Goal: Information Seeking & Learning: Check status

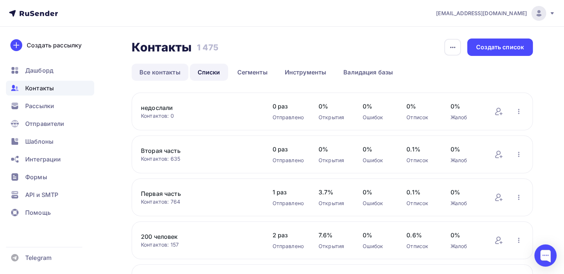
click at [166, 69] on link "Все контакты" at bounding box center [160, 72] width 57 height 17
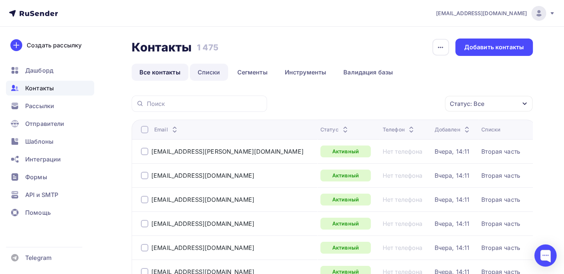
click at [206, 75] on link "Списки" at bounding box center [209, 72] width 38 height 17
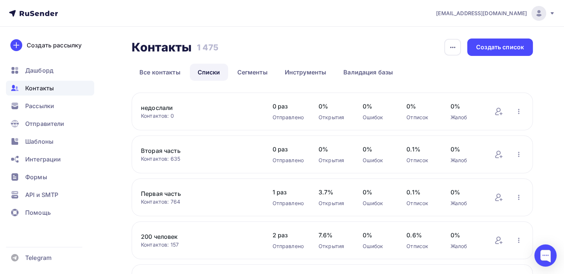
click at [168, 149] on link "Вторая часть" at bounding box center [199, 151] width 116 height 9
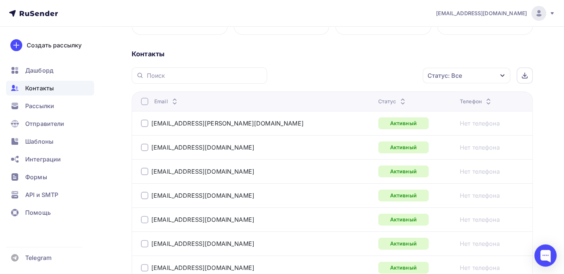
scroll to position [185, 0]
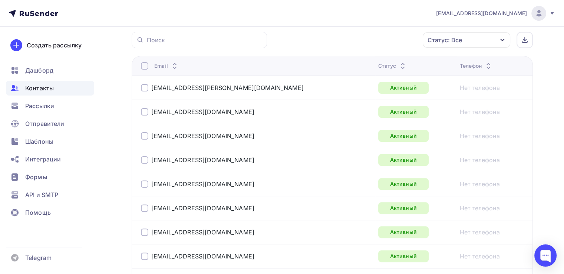
click at [452, 39] on div "Статус: Все" at bounding box center [445, 40] width 34 height 9
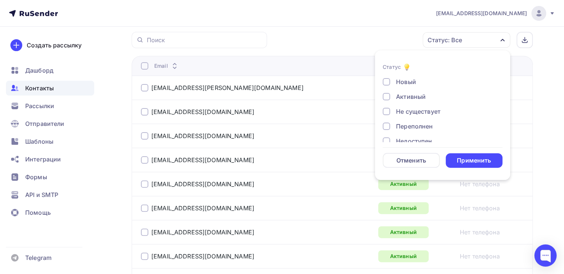
scroll to position [53, 0]
click at [426, 86] on div "Недоступен" at bounding box center [414, 87] width 36 height 9
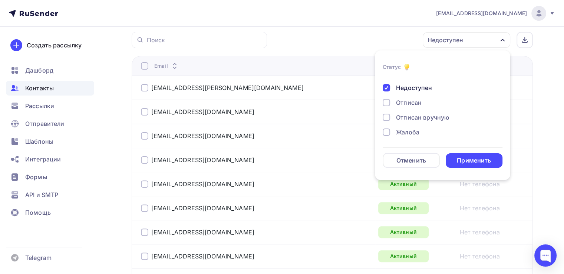
click at [419, 101] on div "Отписан" at bounding box center [409, 102] width 26 height 9
click at [419, 119] on div "Отписан вручную" at bounding box center [422, 117] width 53 height 9
drag, startPoint x: 415, startPoint y: 125, endPoint x: 414, endPoint y: 134, distance: 8.5
click at [415, 129] on div "Новый Активный Не существует Переполнен Недоступен Отписан Отписан вручную [GEO…" at bounding box center [443, 80] width 120 height 113
click at [414, 134] on div "Жалоба" at bounding box center [407, 132] width 23 height 9
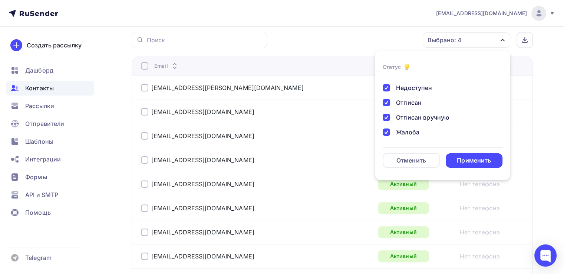
drag, startPoint x: 495, startPoint y: 168, endPoint x: 491, endPoint y: 164, distance: 5.8
click at [495, 168] on li "Статус Новый Активный Не существует Переполнен Недоступен Отписан Отписан вручн…" at bounding box center [442, 115] width 135 height 121
click at [491, 164] on div "Применить" at bounding box center [474, 161] width 57 height 14
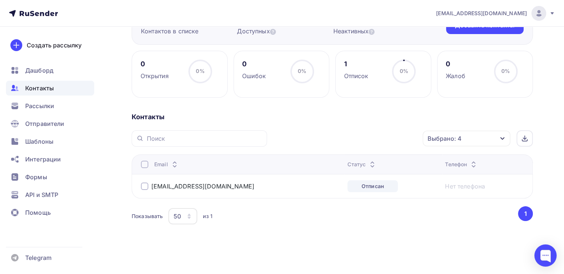
scroll to position [86, 0]
click at [148, 165] on div at bounding box center [144, 165] width 7 height 7
click at [368, 143] on div "Действие" at bounding box center [368, 139] width 98 height 14
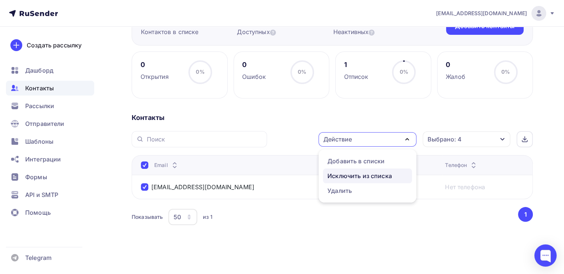
click at [358, 182] on link "Исключить из списка" at bounding box center [367, 176] width 89 height 15
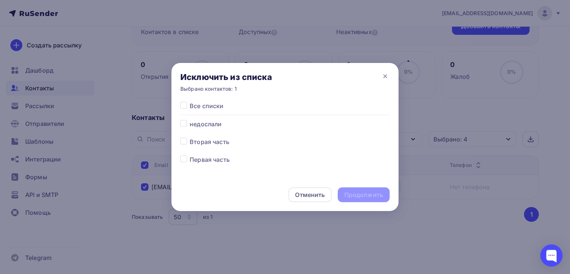
click at [190, 102] on label at bounding box center [190, 102] width 0 height 0
click at [184, 102] on input "checkbox" at bounding box center [183, 105] width 7 height 7
checkbox input "true"
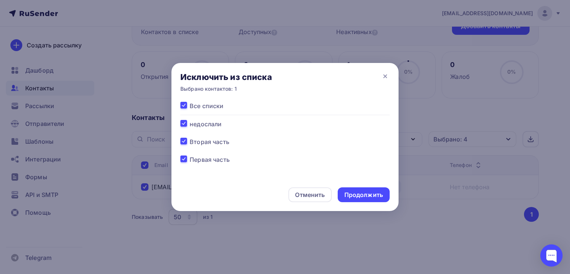
checkbox input "true"
click at [363, 195] on div "Продолжить" at bounding box center [363, 195] width 39 height 9
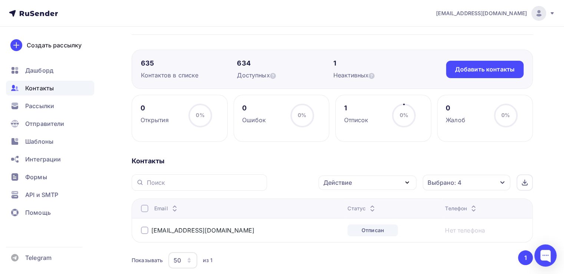
scroll to position [0, 0]
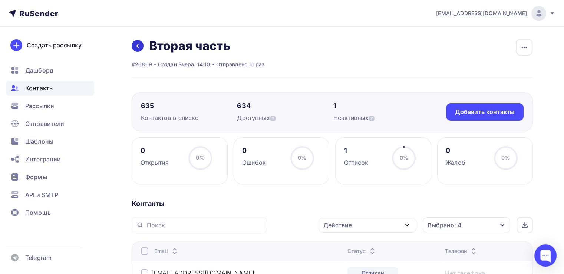
click at [140, 43] on link at bounding box center [138, 46] width 12 height 12
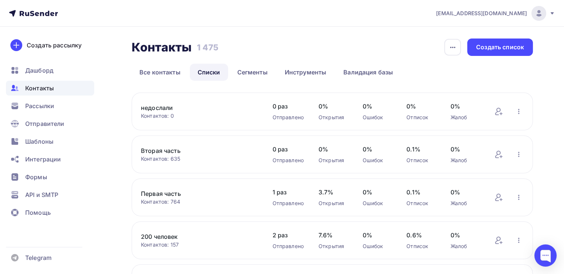
click at [165, 105] on link "недослали" at bounding box center [199, 107] width 116 height 9
click at [158, 193] on link "Первая часть" at bounding box center [199, 194] width 116 height 9
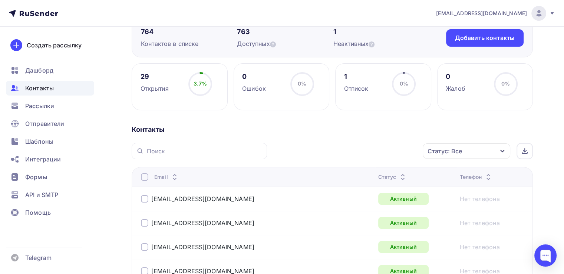
click at [463, 155] on div "Статус: Все" at bounding box center [467, 152] width 88 height 16
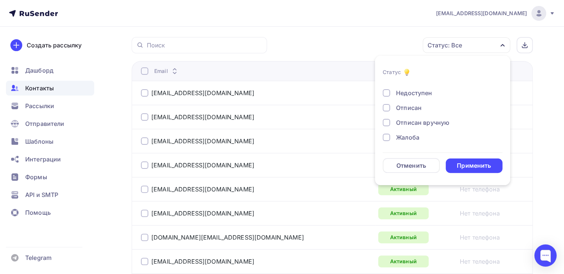
scroll to position [202, 0]
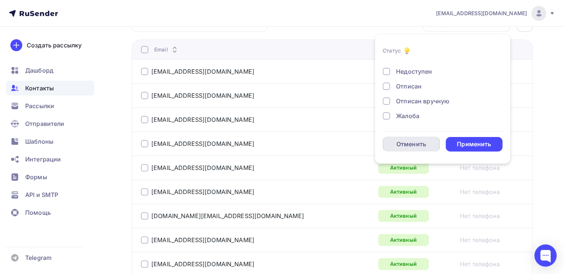
click at [434, 148] on div "Отменить" at bounding box center [411, 144] width 57 height 15
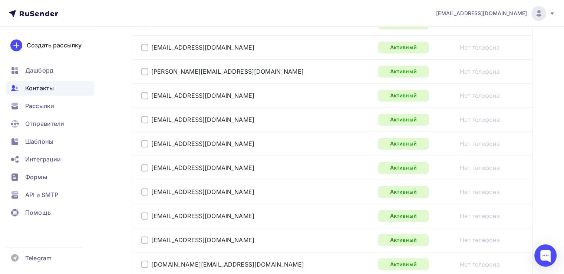
scroll to position [1264, 0]
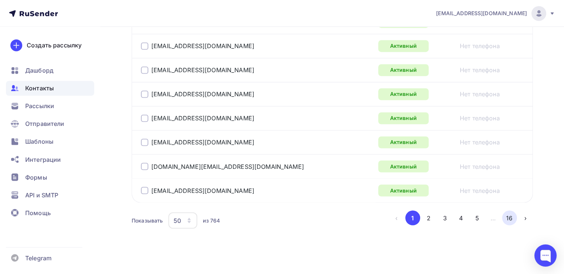
click at [507, 215] on button "16" at bounding box center [509, 218] width 15 height 15
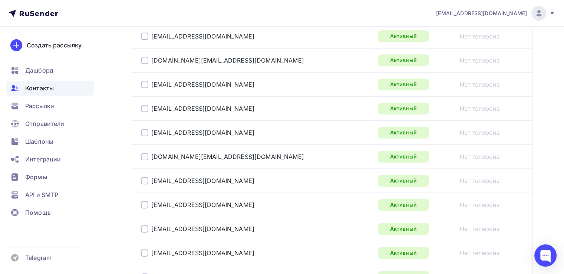
scroll to position [399, 0]
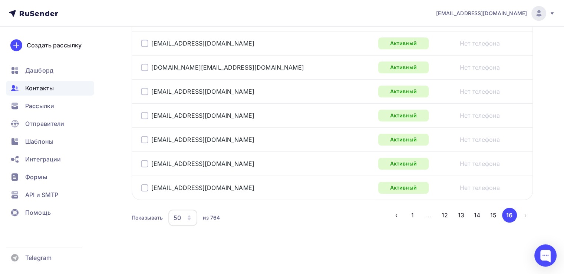
click at [468, 210] on ul "‹ 1 … 12 13 14 15 16 ›" at bounding box center [461, 215] width 144 height 15
click at [464, 214] on button "13" at bounding box center [461, 215] width 15 height 15
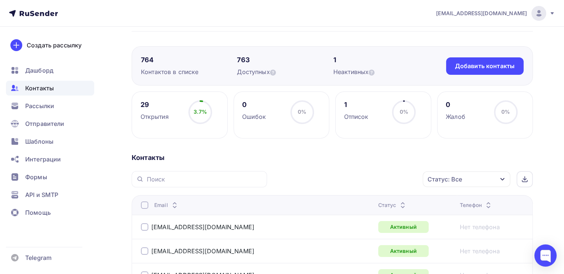
scroll to position [0, 0]
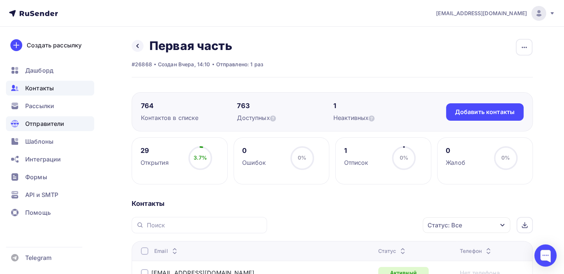
click at [34, 125] on span "Отправители" at bounding box center [44, 123] width 39 height 9
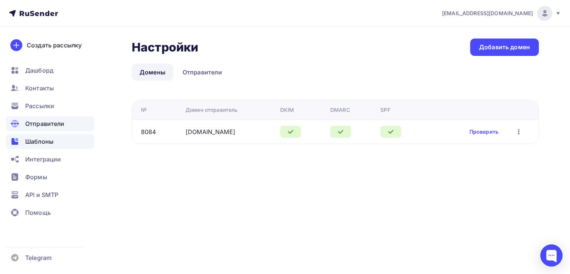
click at [32, 139] on span "Шаблоны" at bounding box center [39, 141] width 28 height 9
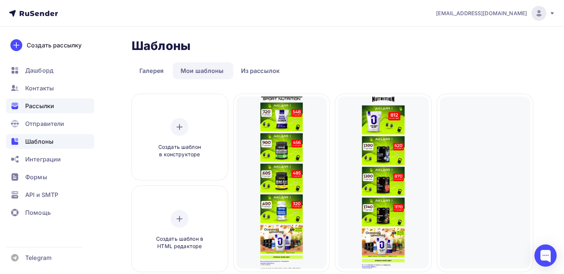
click at [37, 106] on span "Рассылки" at bounding box center [39, 106] width 29 height 9
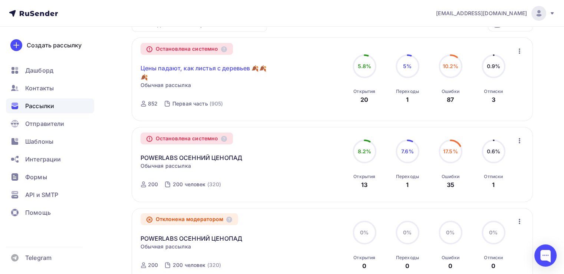
scroll to position [111, 0]
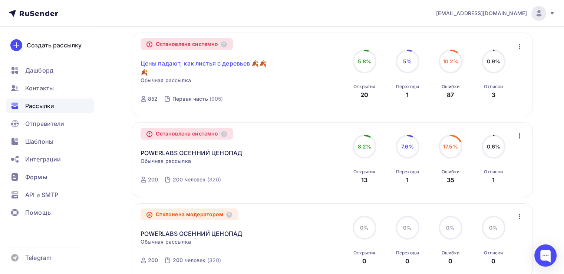
click at [217, 66] on link "Цены падают, как листья с деревьев 🍂🍂🍂" at bounding box center [204, 68] width 127 height 18
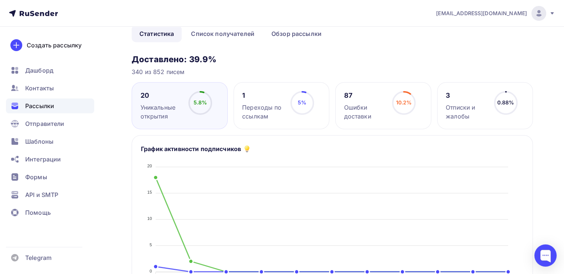
scroll to position [74, 0]
click at [188, 105] on icon at bounding box center [200, 103] width 24 height 24
click at [212, 38] on link "Список получателей" at bounding box center [222, 33] width 79 height 17
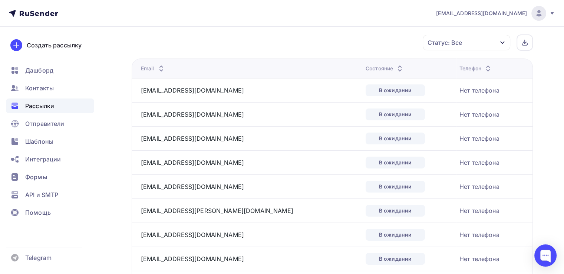
scroll to position [37, 0]
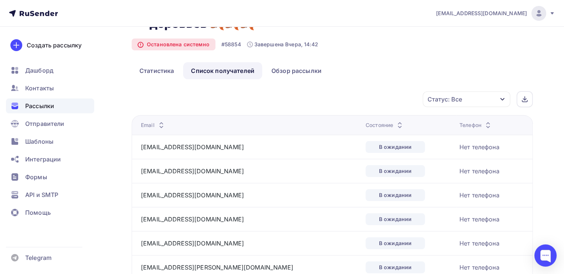
click at [462, 93] on div "Статус: Все" at bounding box center [467, 100] width 88 height 16
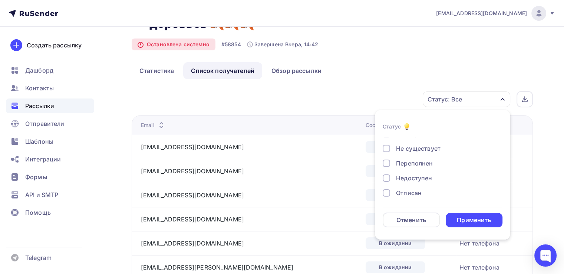
scroll to position [68, 0]
drag, startPoint x: 417, startPoint y: 193, endPoint x: 411, endPoint y: 176, distance: 18.2
click at [417, 193] on div "В ожидании" at bounding box center [414, 192] width 36 height 9
click at [410, 175] on div "Жалоба" at bounding box center [407, 177] width 23 height 9
click at [415, 157] on div "Доставлено Открыто Кликнул Не существует Переполнен Недоступен Отписан [GEOGRAP…" at bounding box center [443, 133] width 120 height 128
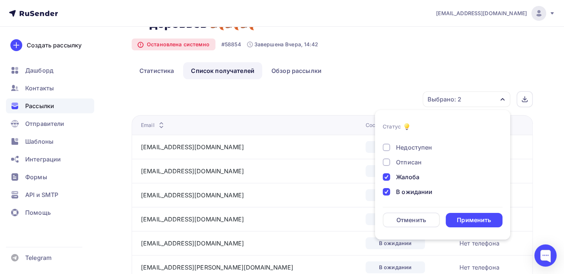
click at [420, 146] on div "Недоступен" at bounding box center [414, 147] width 36 height 9
click at [409, 158] on div "Отписан" at bounding box center [409, 162] width 26 height 9
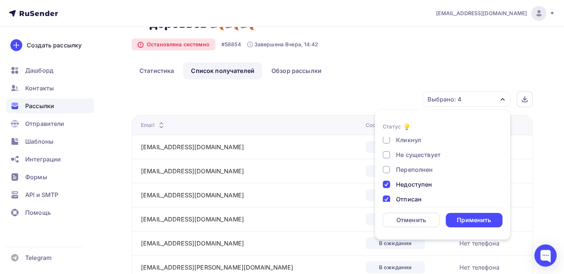
click at [405, 169] on div "Переполнен" at bounding box center [414, 169] width 37 height 9
click at [413, 154] on div "Не существует" at bounding box center [418, 155] width 45 height 9
click at [465, 222] on div "Применить" at bounding box center [474, 220] width 34 height 9
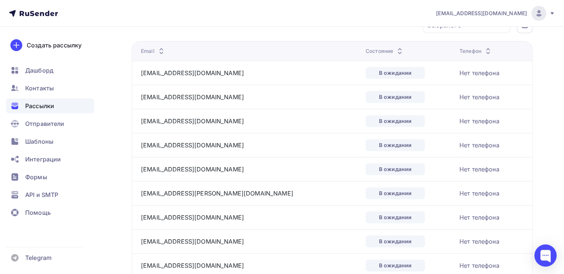
scroll to position [0, 0]
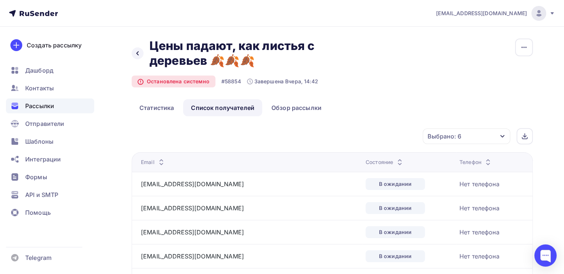
click at [453, 141] on div "Выбрано: 6" at bounding box center [467, 137] width 88 height 16
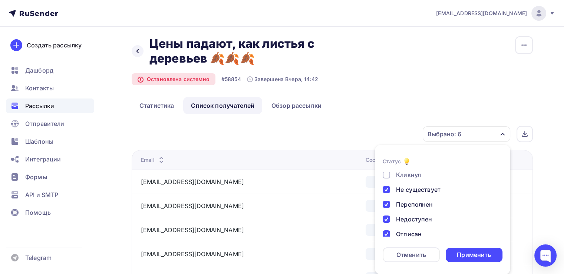
scroll to position [68, 0]
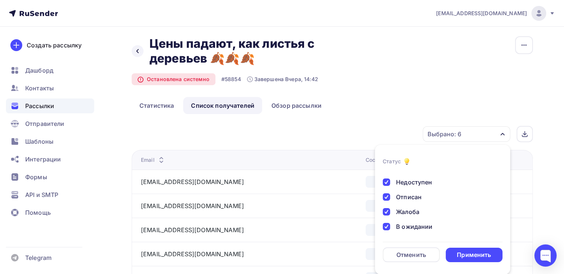
click at [421, 226] on div "В ожидании" at bounding box center [414, 227] width 36 height 9
click at [467, 259] on div "Применить" at bounding box center [474, 255] width 34 height 9
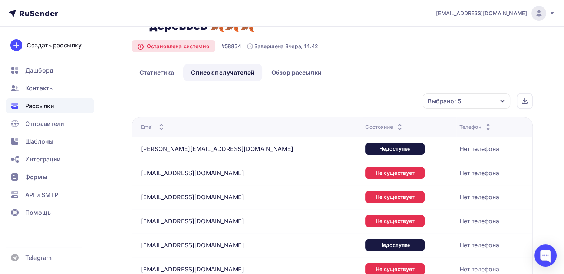
scroll to position [0, 0]
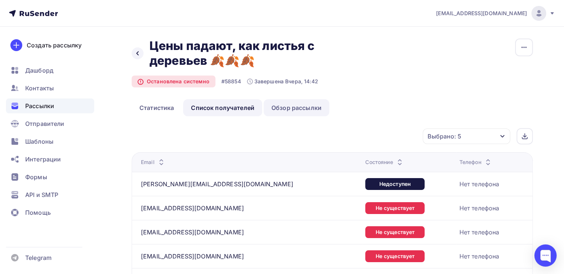
click at [309, 108] on link "Обзор рассылки" at bounding box center [297, 107] width 66 height 17
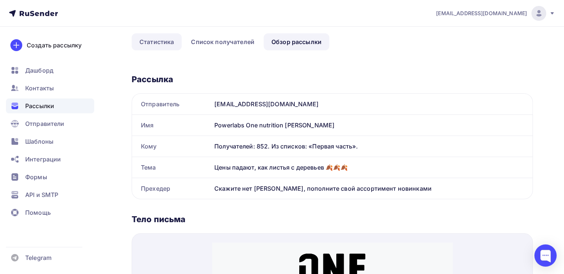
scroll to position [16, 0]
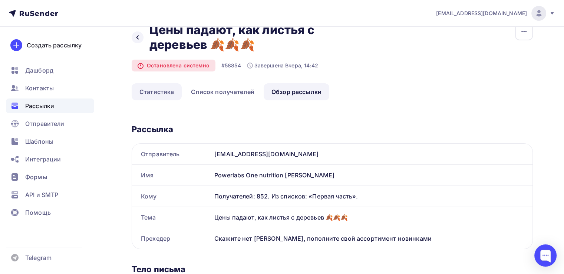
click at [168, 95] on link "Статистика" at bounding box center [157, 91] width 50 height 17
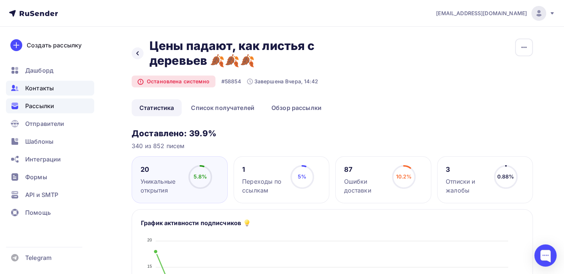
click at [52, 90] on span "Контакты" at bounding box center [39, 88] width 29 height 9
